Goal: Information Seeking & Learning: Learn about a topic

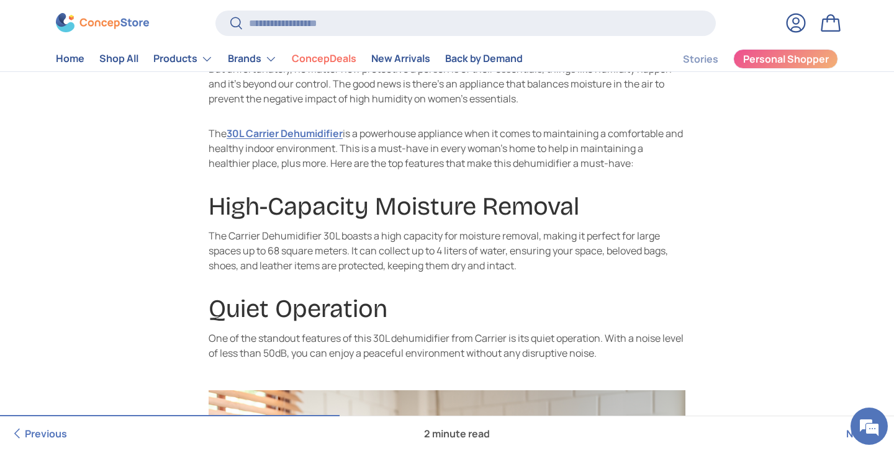
scroll to position [585, 0]
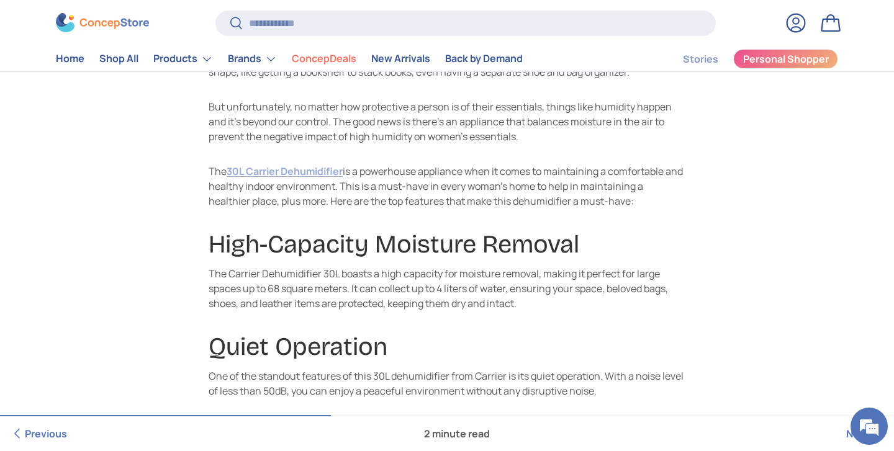
click at [272, 169] on link "30L Carrier Dehumidifier" at bounding box center [285, 172] width 116 height 14
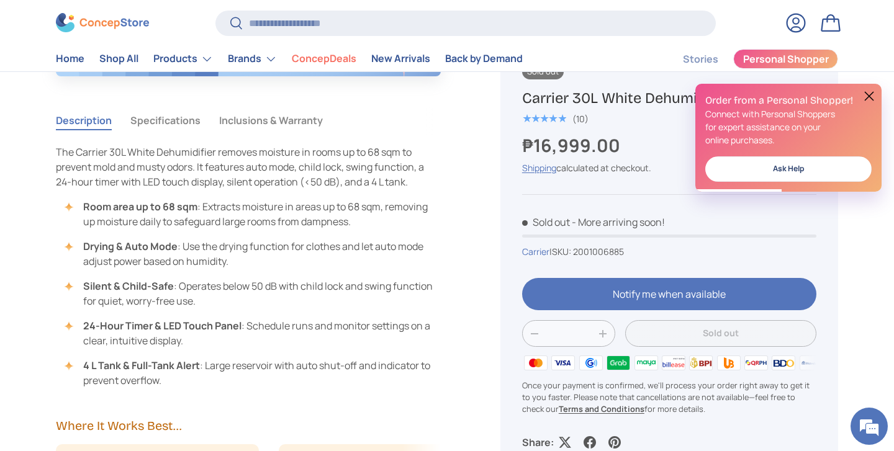
scroll to position [1127, 0]
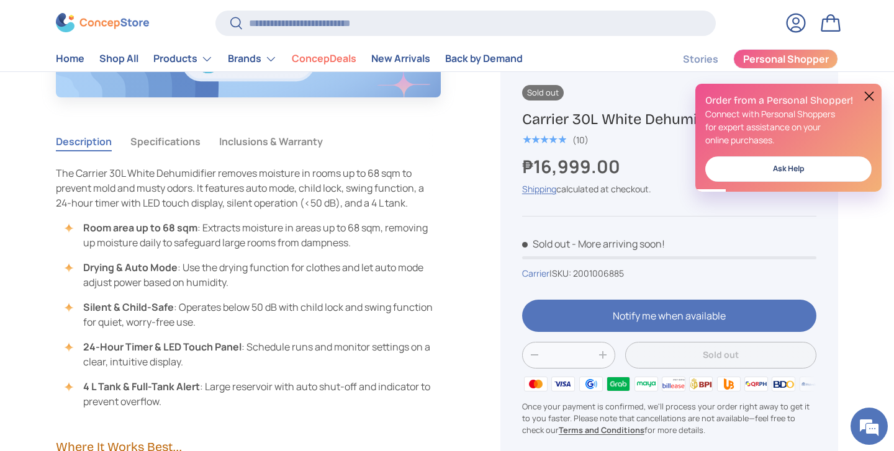
click at [165, 143] on button "Specifications" at bounding box center [165, 141] width 70 height 29
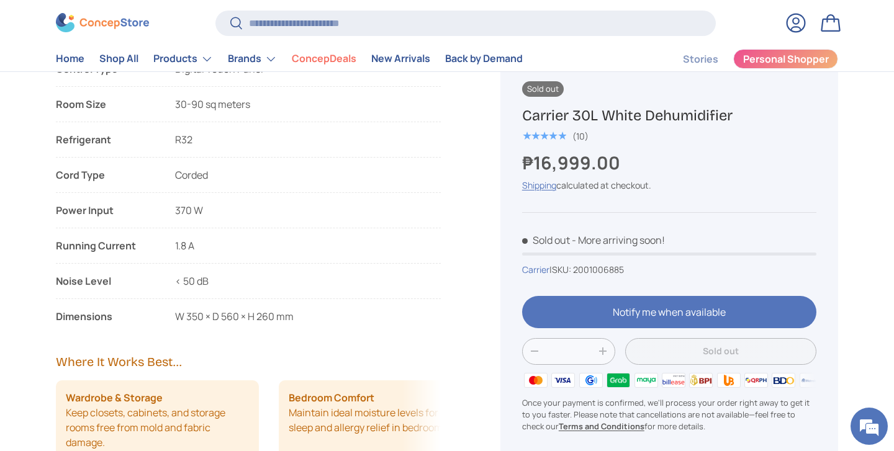
scroll to position [1585, 0]
